Goal: Find specific page/section: Find specific page/section

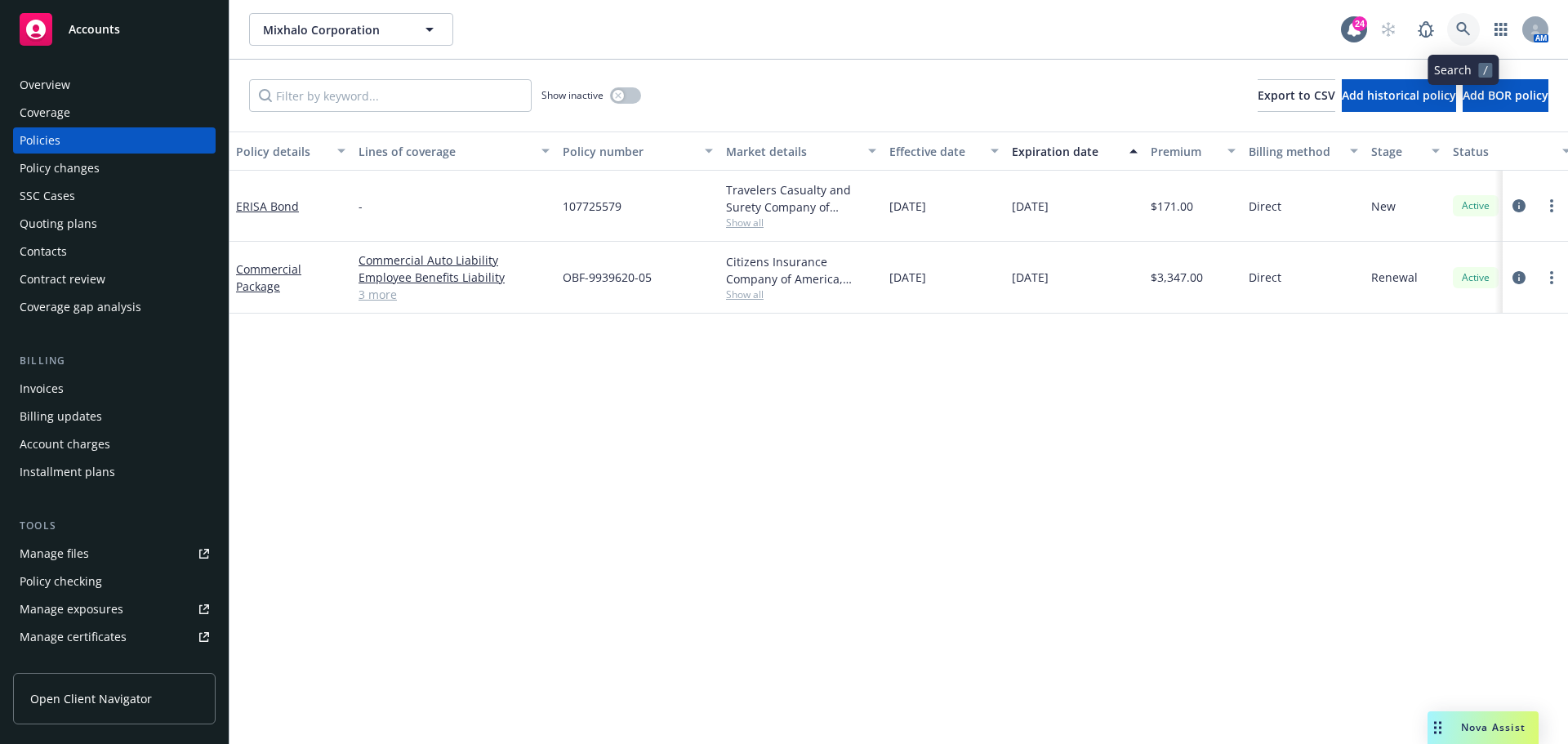
click at [1464, 27] on icon at bounding box center [1462, 29] width 15 height 15
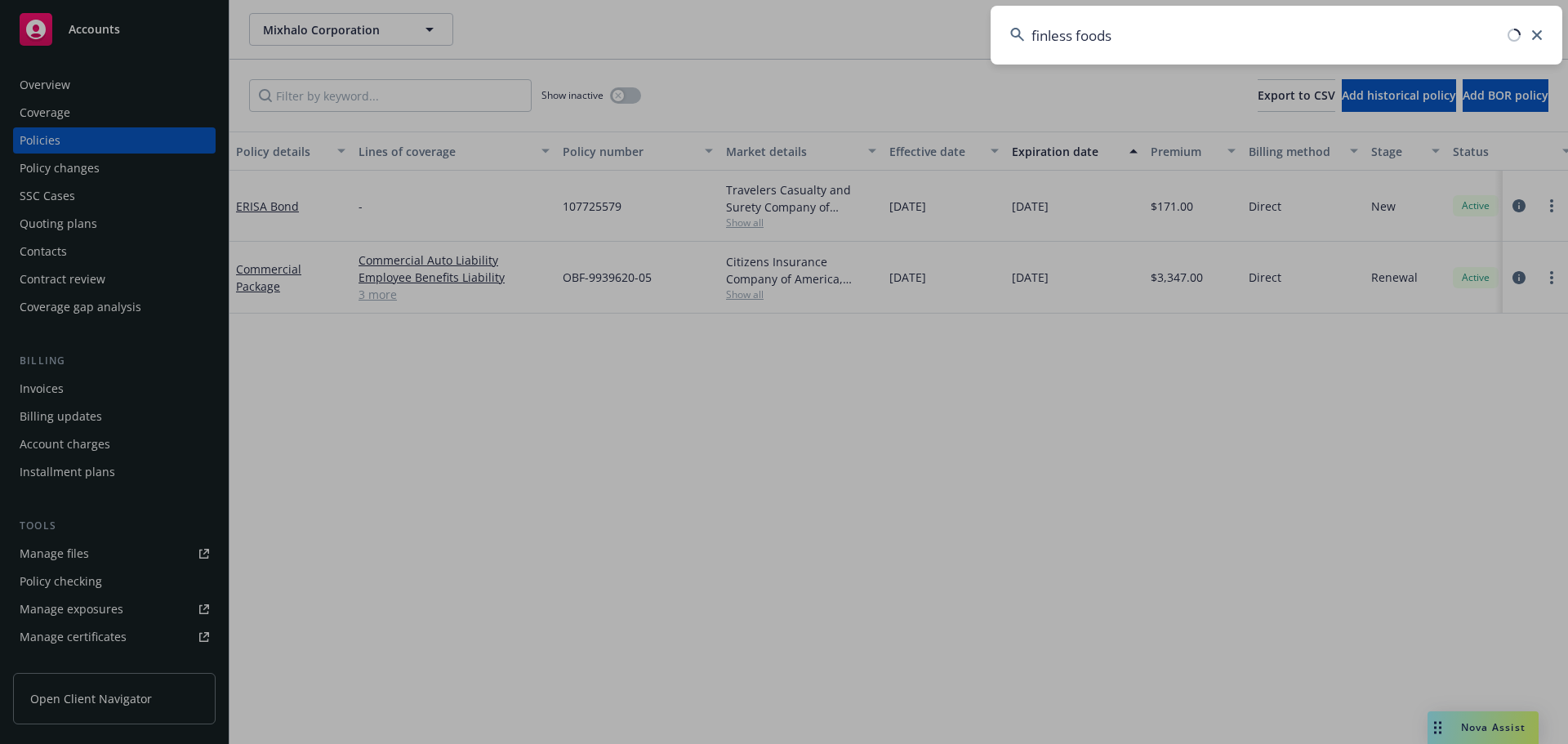
type input "finless foods"
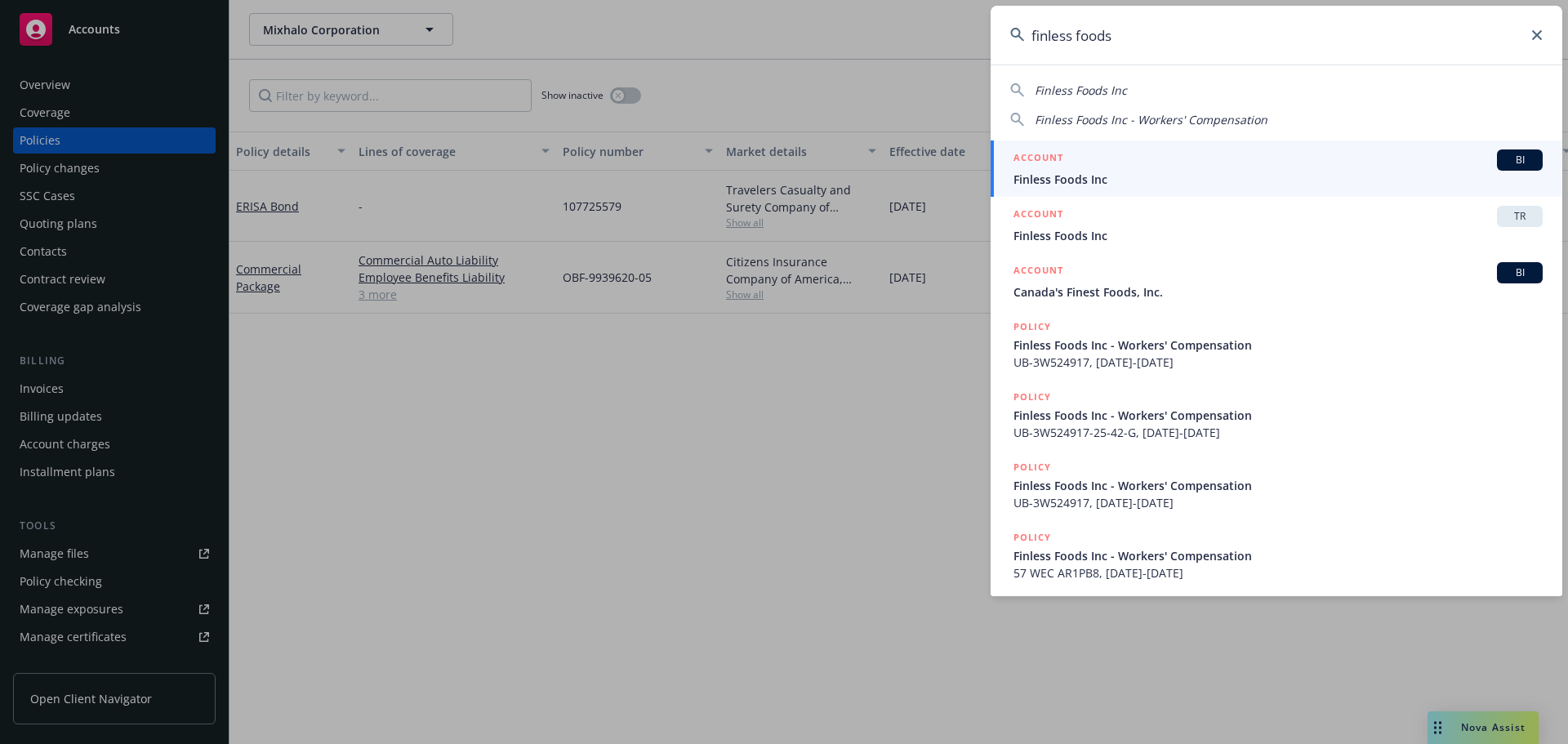
click at [1275, 186] on span "Finless Foods Inc" at bounding box center [1278, 179] width 529 height 17
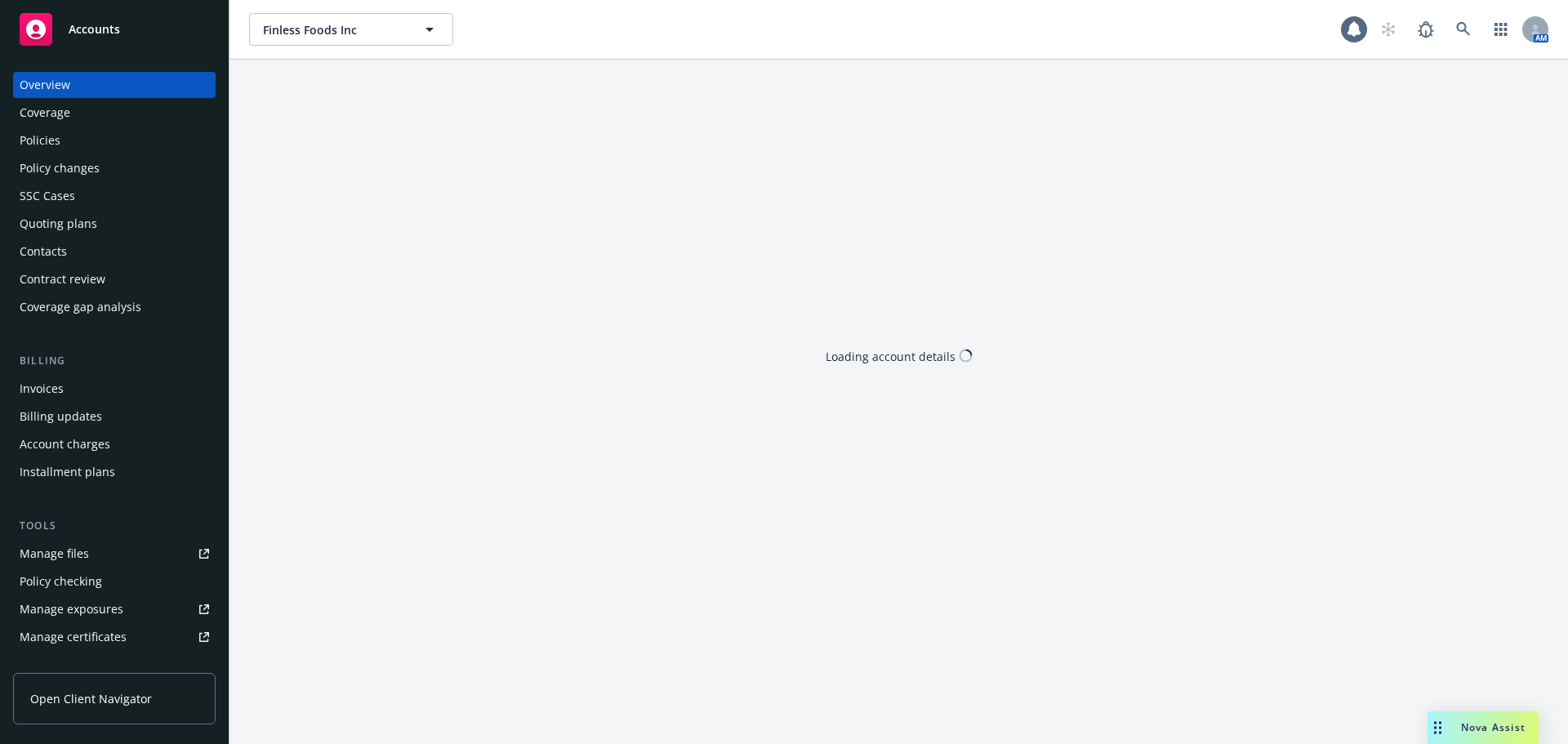
click at [71, 121] on div "Coverage" at bounding box center [115, 113] width 190 height 26
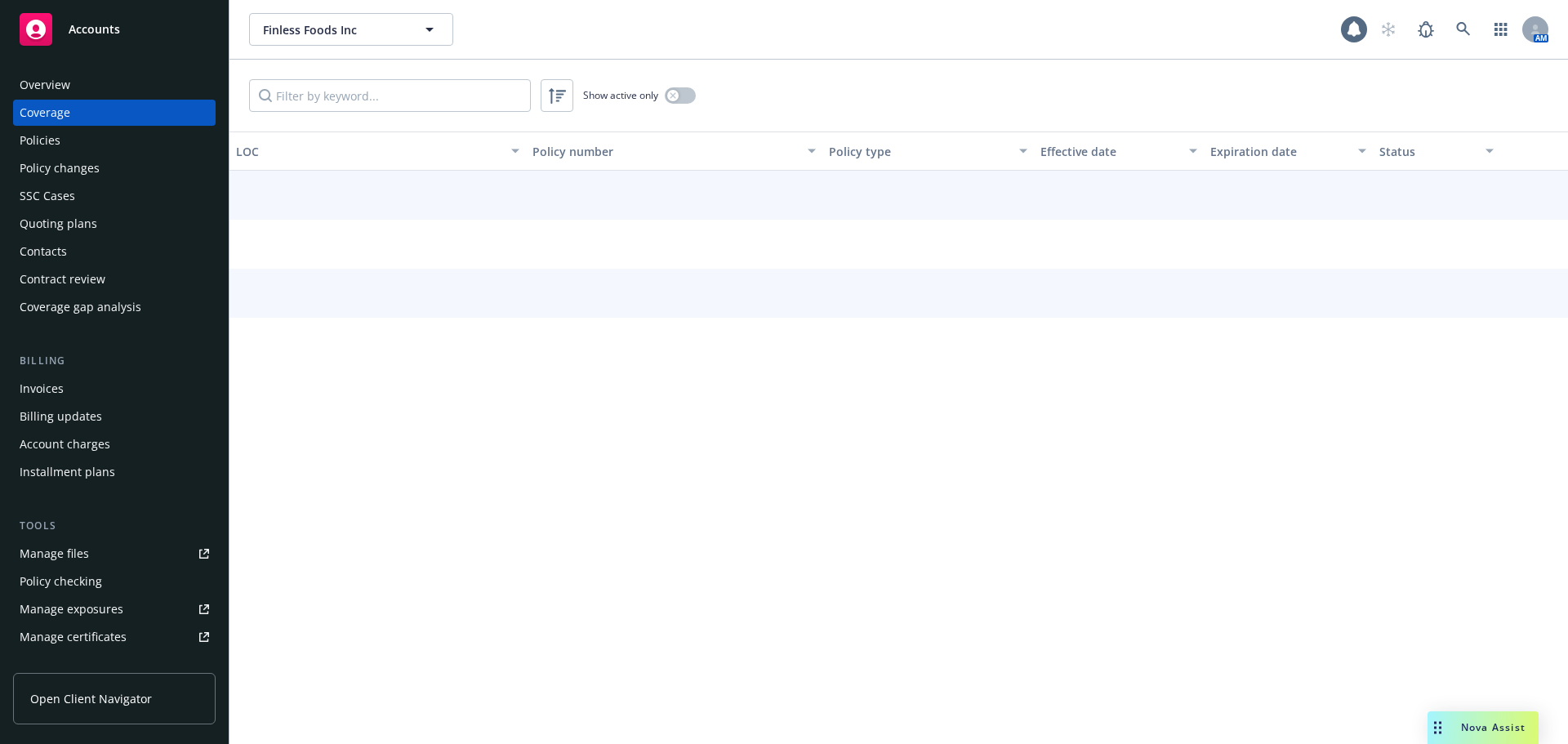
click at [49, 140] on div "Policies" at bounding box center [39, 140] width 40 height 26
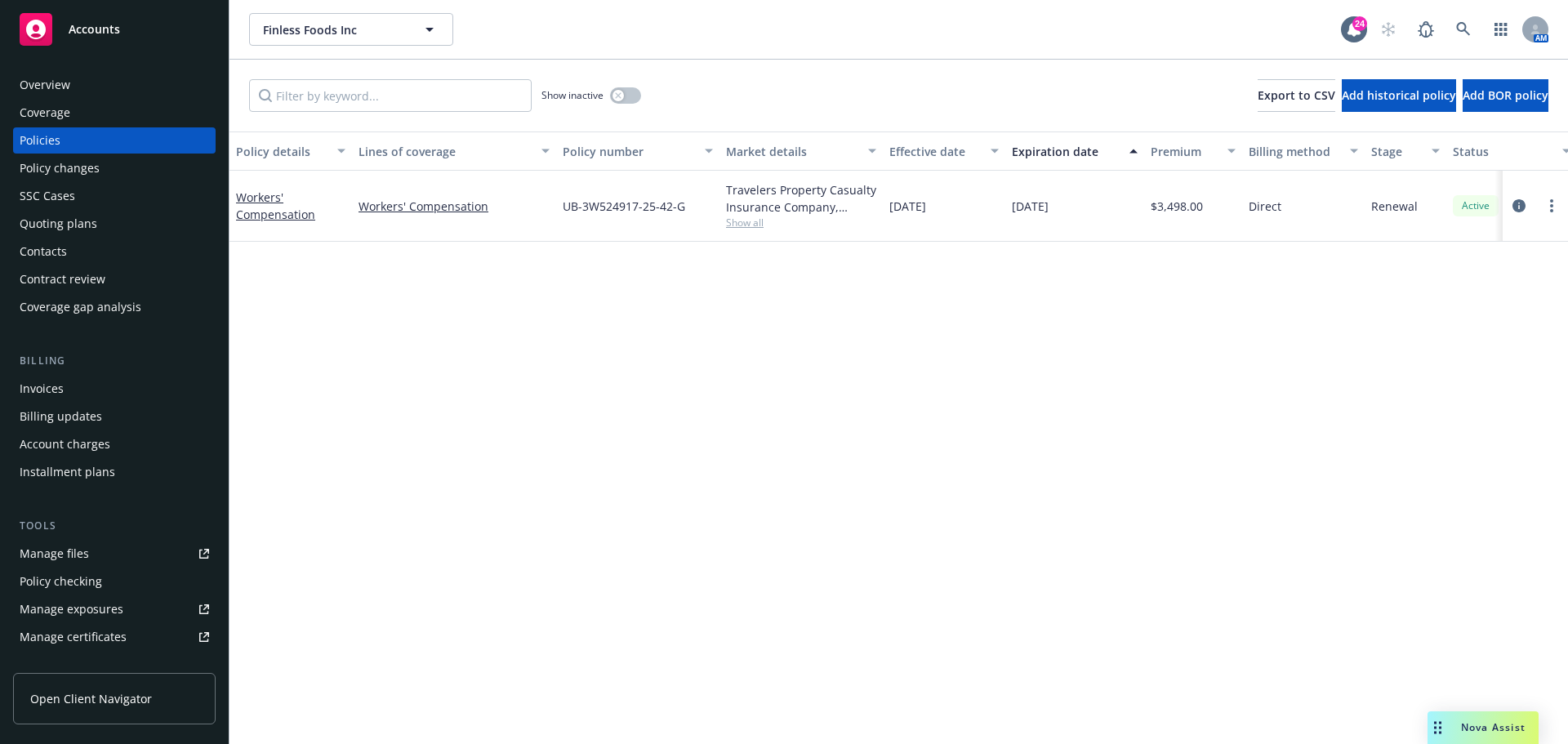
drag, startPoint x: 83, startPoint y: 98, endPoint x: 87, endPoint y: 90, distance: 8.9
click at [83, 98] on div "Overview Coverage Policies Policy changes SSC Cases Quoting plans Contacts Cont…" at bounding box center [114, 196] width 202 height 248
click at [87, 90] on div "Overview" at bounding box center [115, 85] width 190 height 26
